Goal: Information Seeking & Learning: Learn about a topic

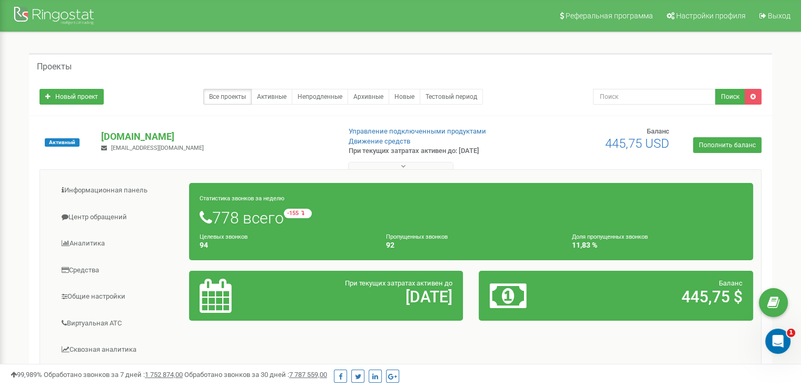
scroll to position [53, 0]
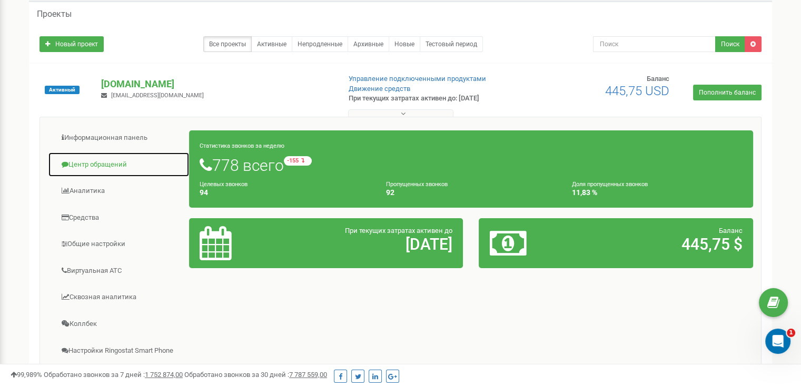
click at [91, 162] on link "Центр обращений" at bounding box center [119, 165] width 142 height 26
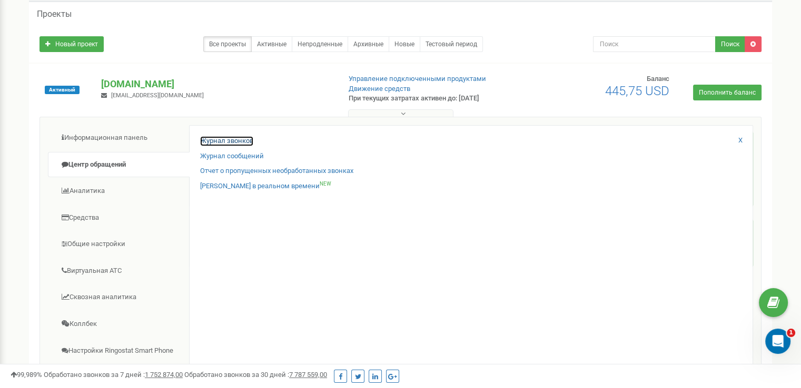
click at [237, 141] on link "Журнал звонков" at bounding box center [226, 141] width 53 height 10
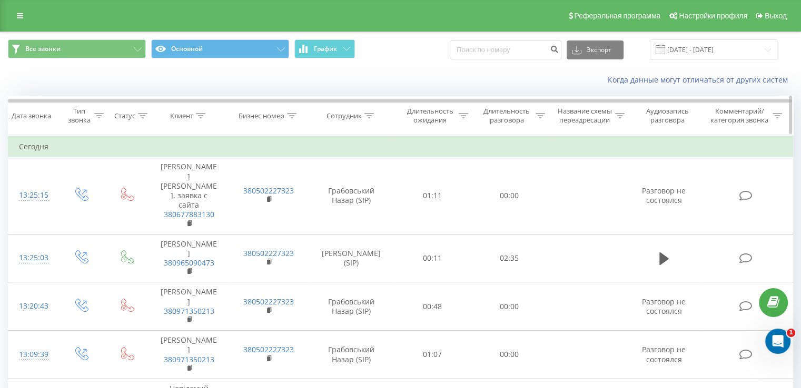
click at [372, 114] on icon at bounding box center [368, 115] width 9 height 5
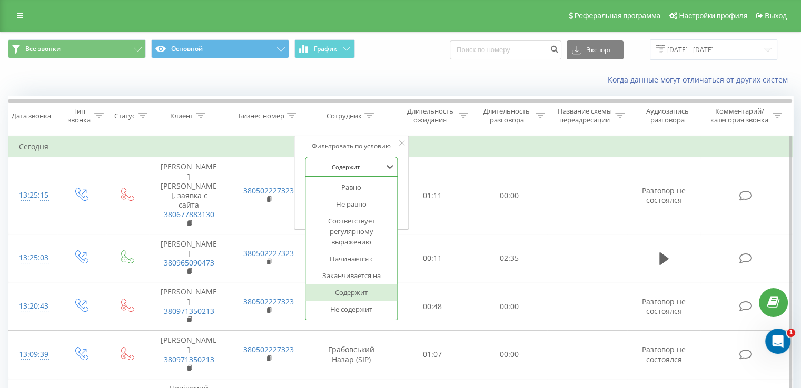
click at [374, 172] on div "Содержит" at bounding box center [345, 167] width 77 height 16
click at [392, 153] on div "Фильтровать по условию 7 results available. Use Up and Down to choose options, …" at bounding box center [351, 182] width 115 height 95
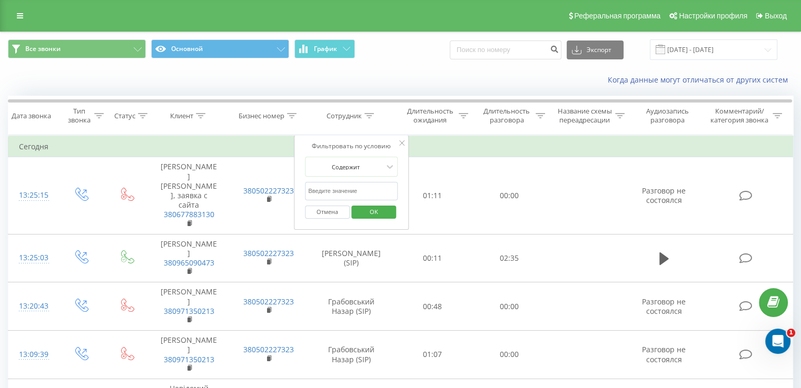
click at [341, 81] on div "Когда данные могут отличаться от других систем" at bounding box center [551, 80] width 500 height 11
click at [98, 48] on button "Все звонки" at bounding box center [77, 48] width 138 height 19
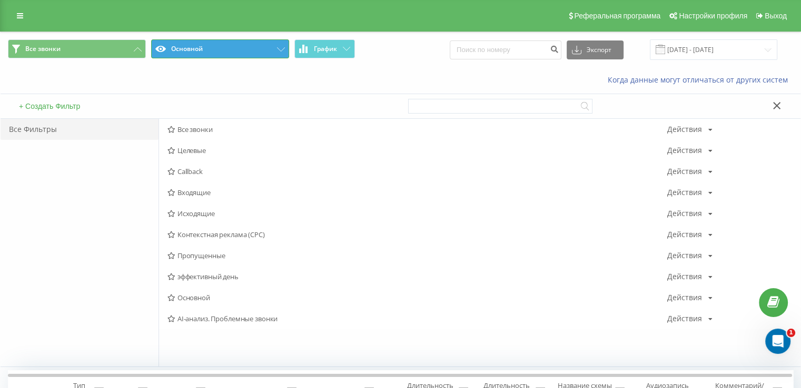
click at [173, 46] on button "Основной" at bounding box center [220, 48] width 138 height 19
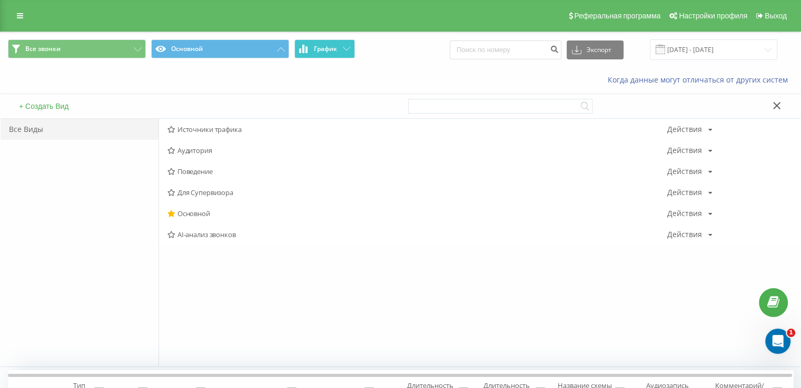
click at [327, 54] on button "График" at bounding box center [324, 48] width 61 height 19
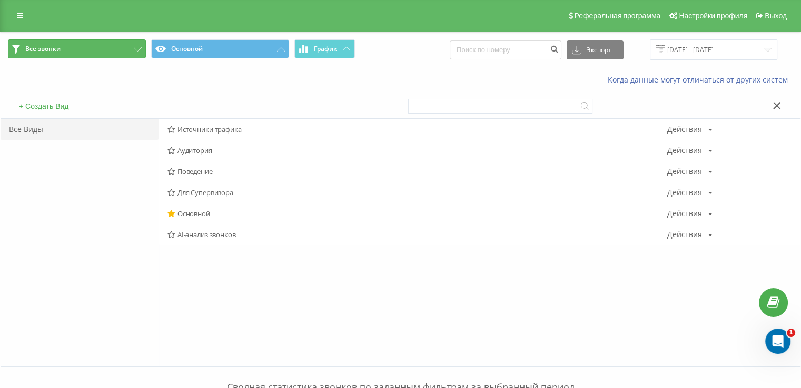
click at [108, 55] on button "Все звонки" at bounding box center [77, 48] width 138 height 19
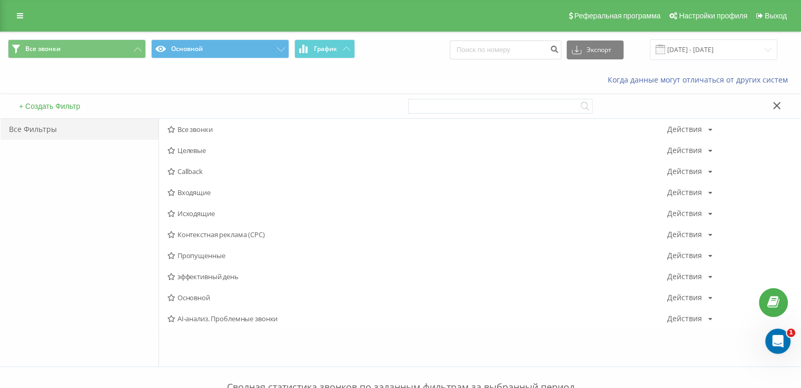
click at [467, 82] on div "Когда данные могут отличаться от других систем" at bounding box center [551, 80] width 500 height 11
